Goal: Task Accomplishment & Management: Use online tool/utility

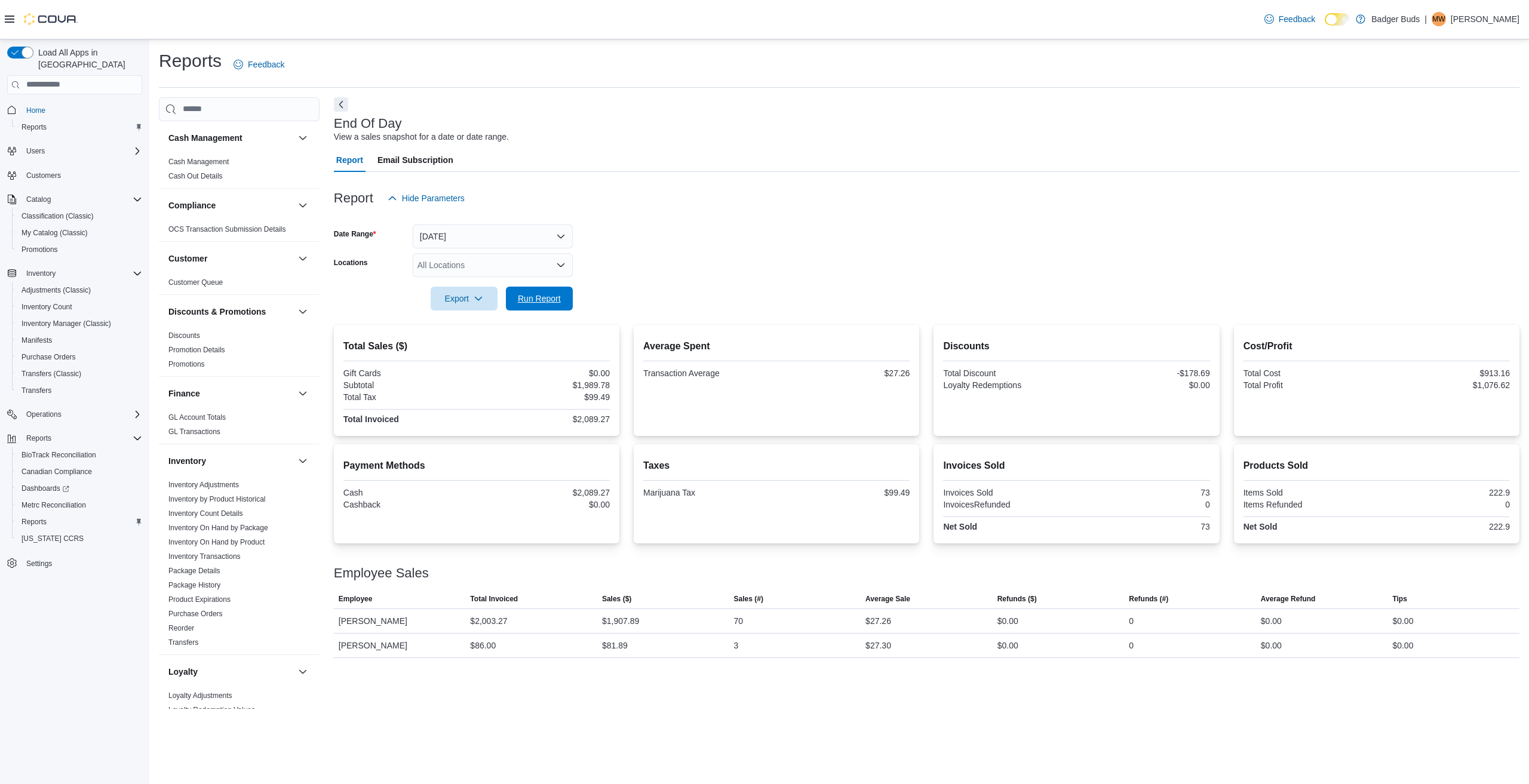
drag, startPoint x: 529, startPoint y: 293, endPoint x: 598, endPoint y: 291, distance: 69.0
click at [529, 292] on span "Run Report" at bounding box center [539, 298] width 43 height 12
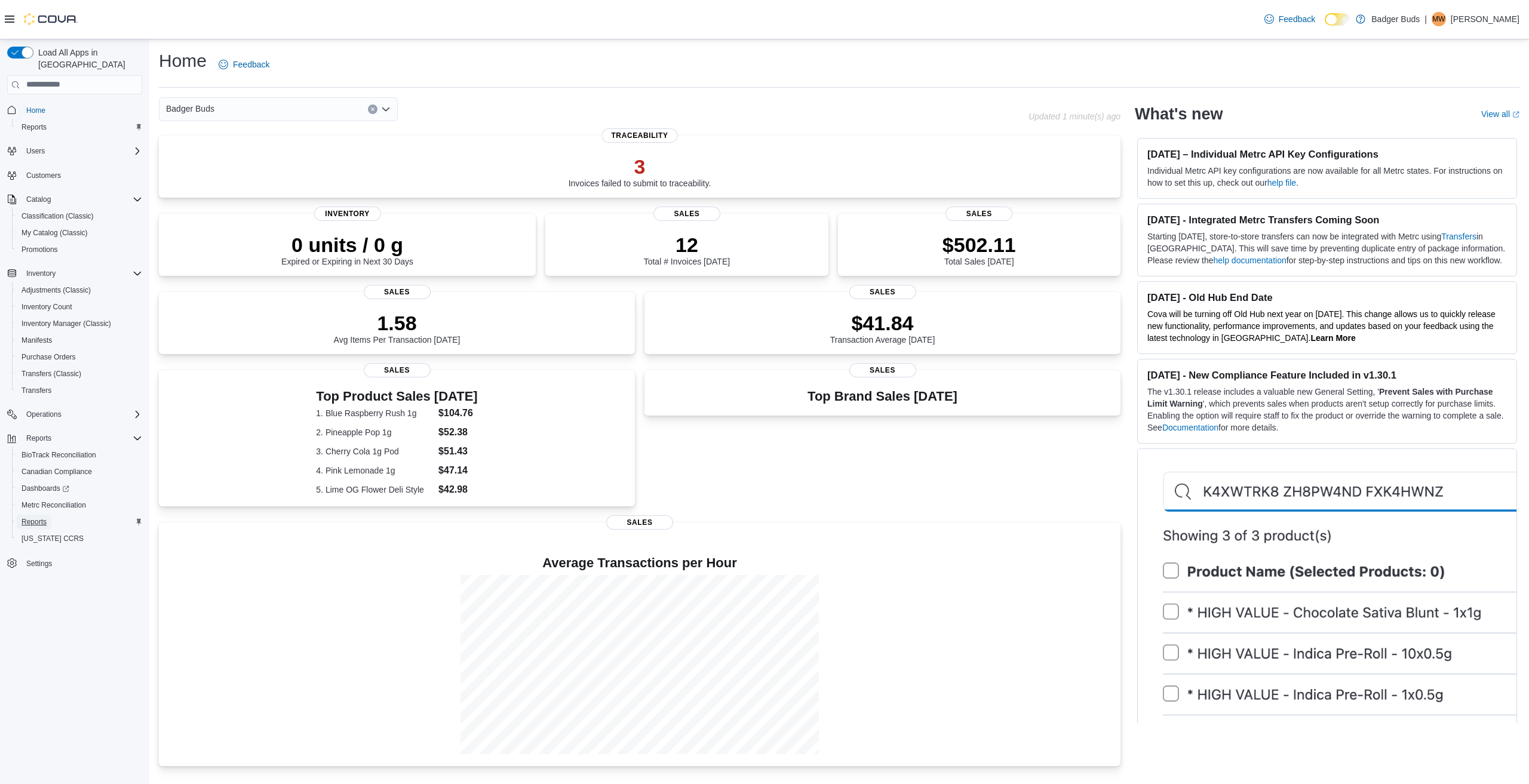
click at [31, 517] on span "Reports" at bounding box center [34, 522] width 25 height 10
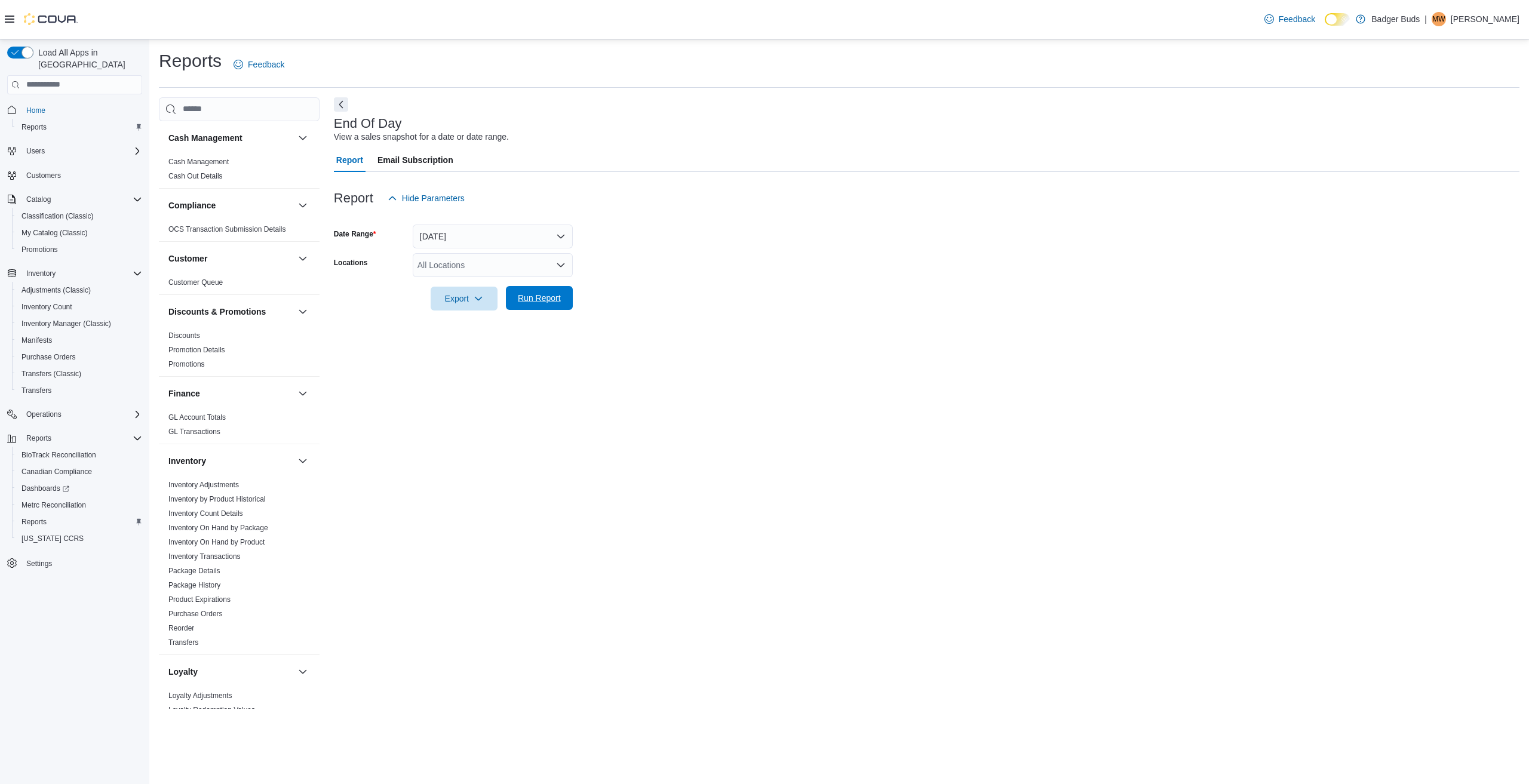
drag, startPoint x: 534, startPoint y: 298, endPoint x: 541, endPoint y: 298, distance: 7.0
click at [534, 298] on span "Run Report" at bounding box center [539, 298] width 43 height 12
